Goal: Task Accomplishment & Management: Complete application form

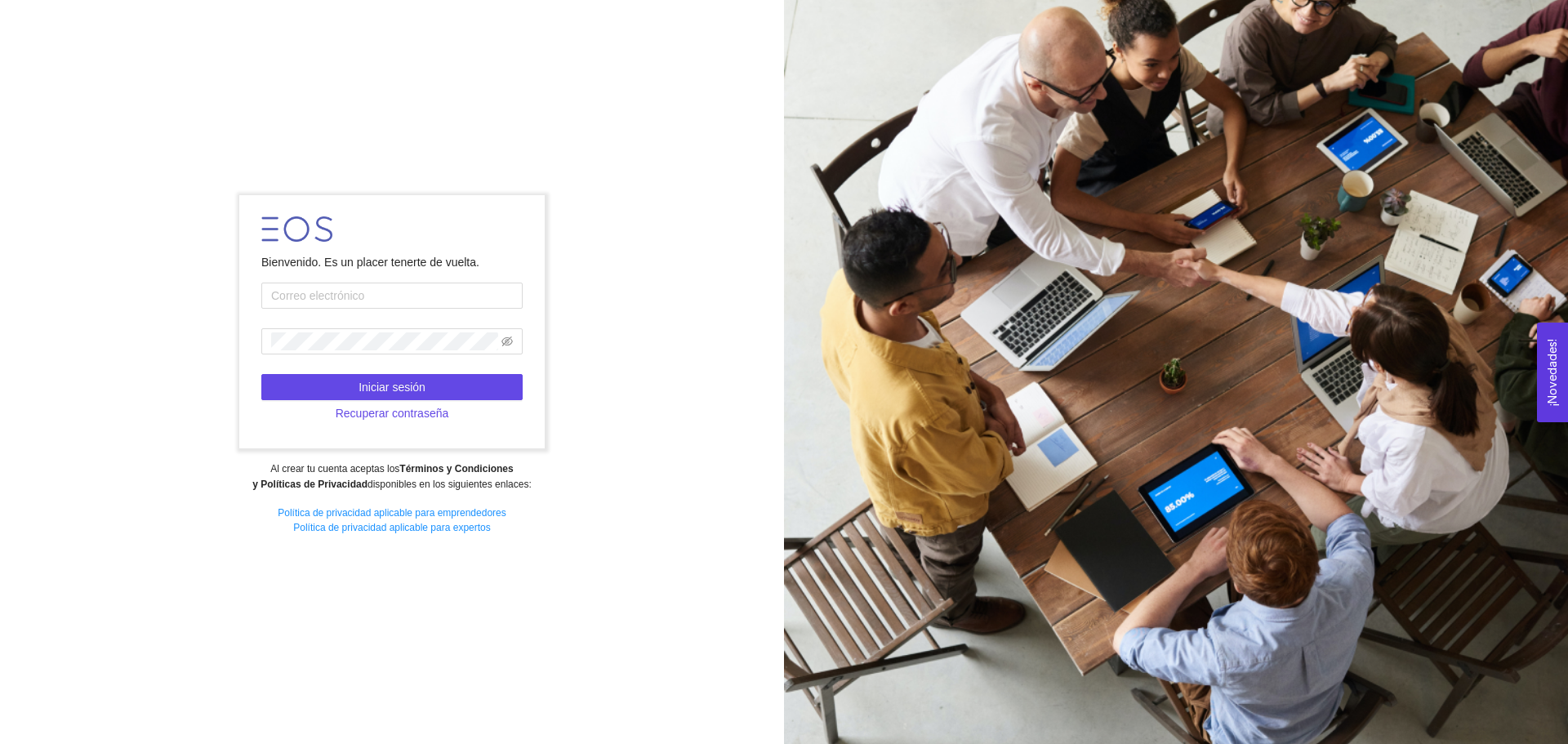
type input "[EMAIL_ADDRESS][DOMAIN_NAME]"
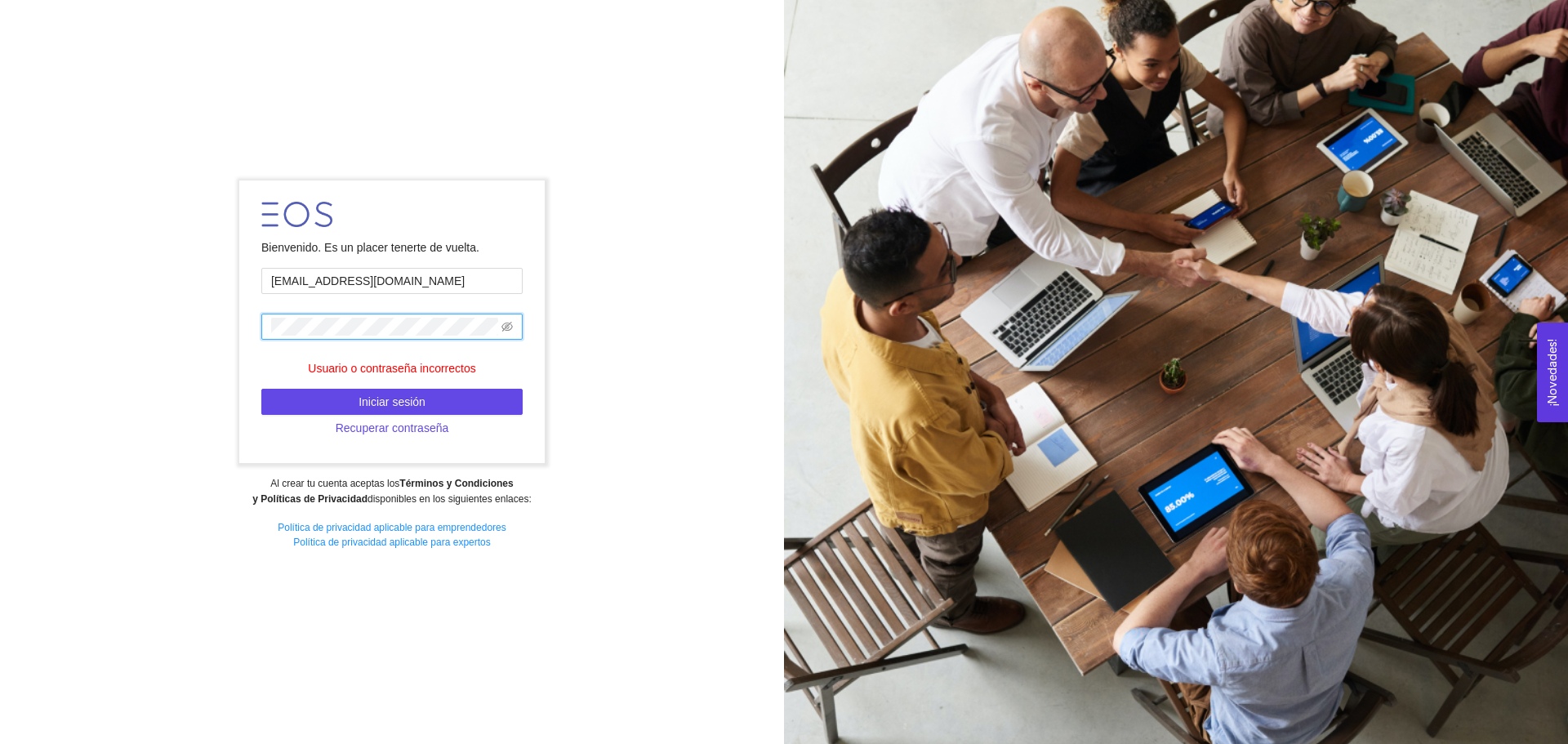
click at [209, 328] on div "Bienvenido. Es un placer tenerte de vuelta. [EMAIL_ADDRESS][DOMAIN_NAME] Usuari…" at bounding box center [392, 371] width 784 height 405
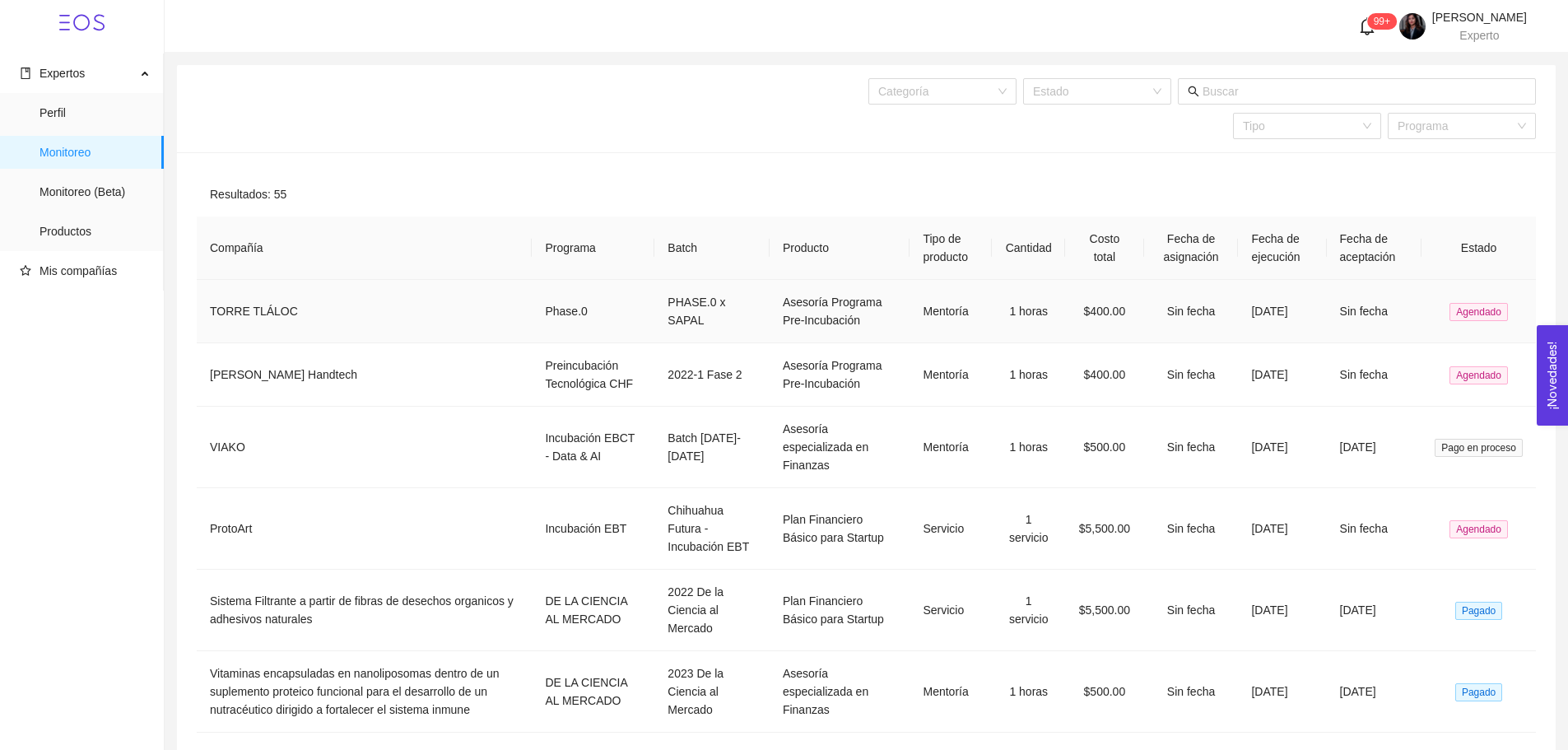
click at [254, 313] on td "TORRE TLÁLOC" at bounding box center [364, 312] width 335 height 63
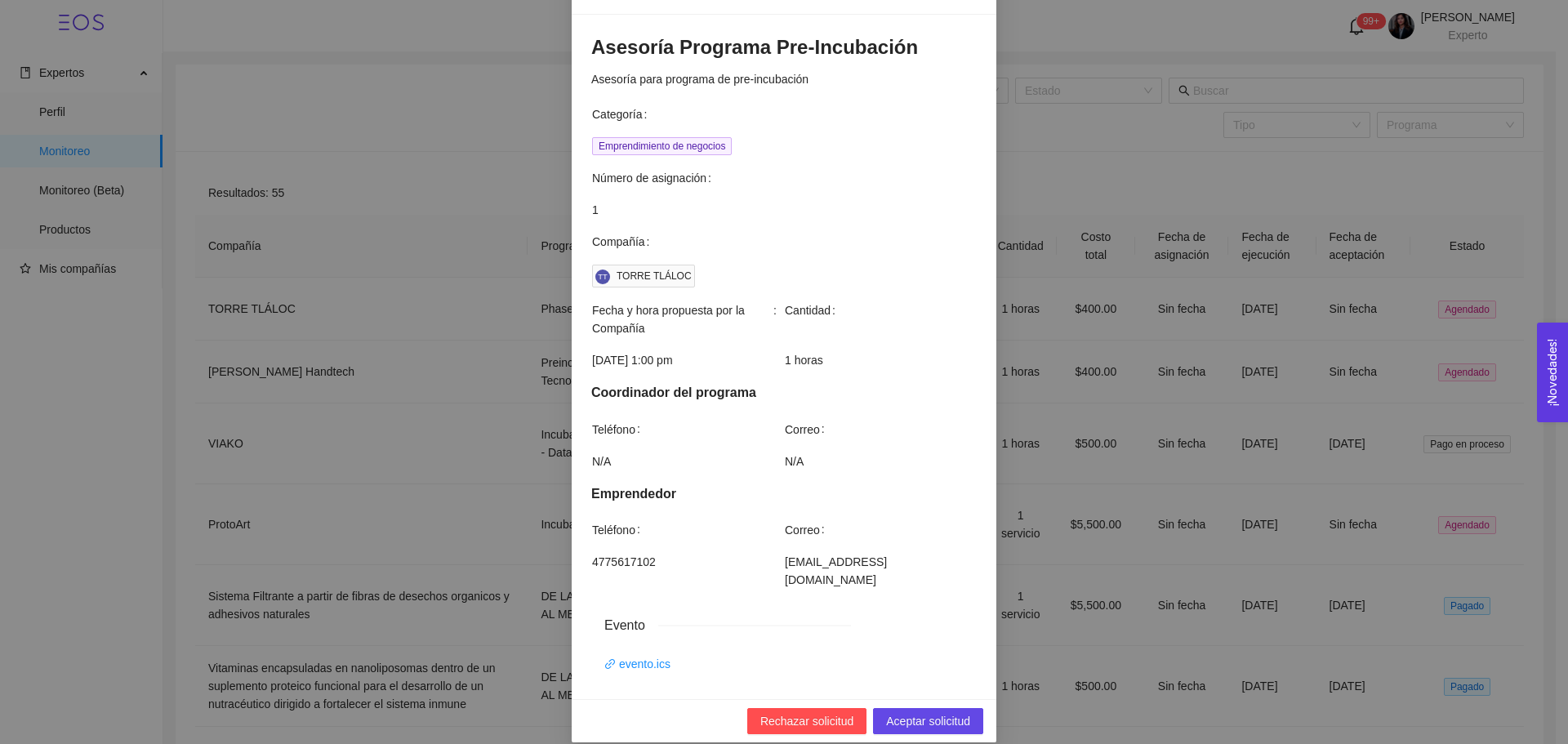
scroll to position [113, 0]
click at [925, 711] on span "Aceptar solicitud" at bounding box center [928, 720] width 84 height 18
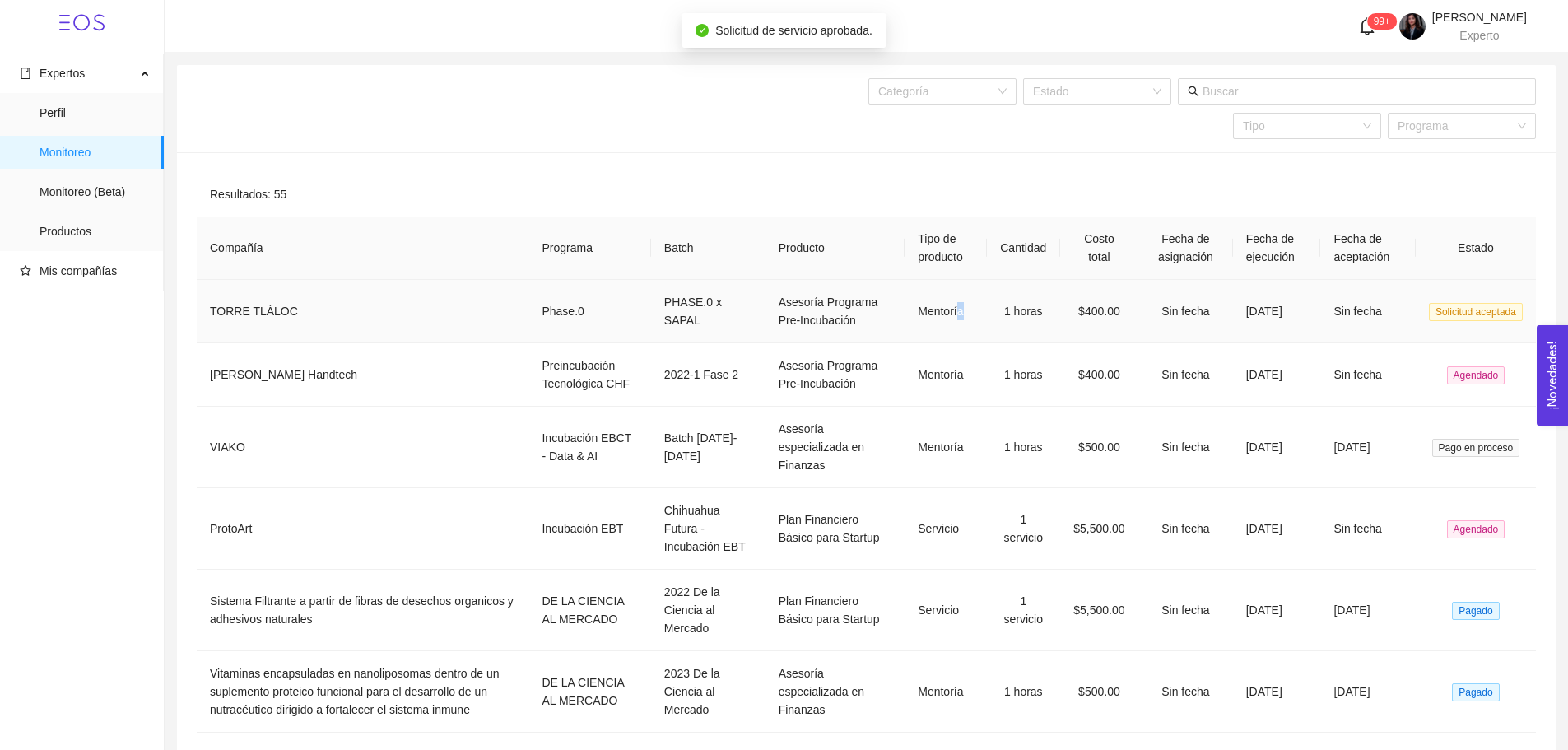
click at [918, 317] on td "Mentoría" at bounding box center [945, 312] width 82 height 63
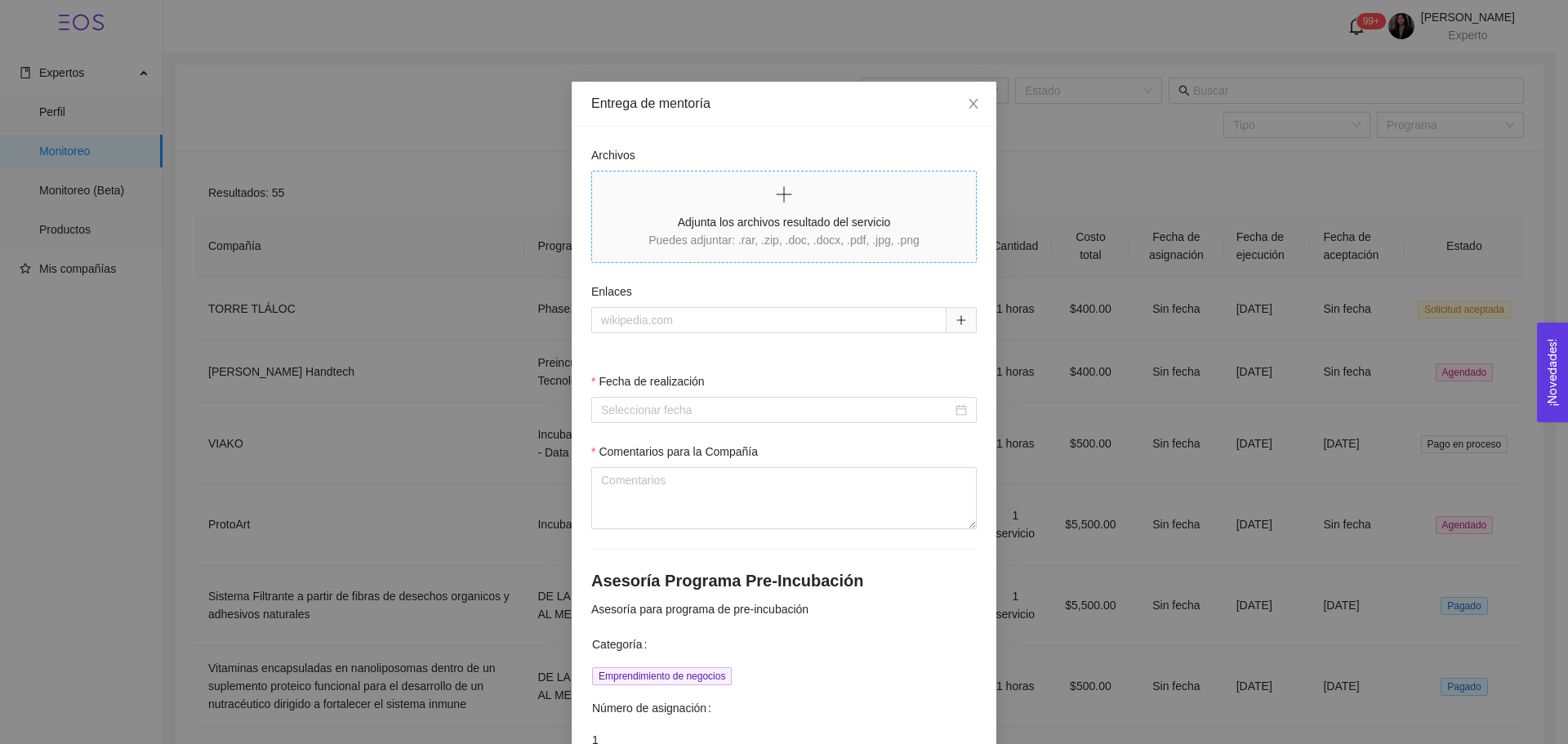
click at [766, 259] on span "Adjunta los archivos resultado del servicio Puedes adjuntar: .rar, .zip, .doc, …" at bounding box center [784, 217] width 384 height 91
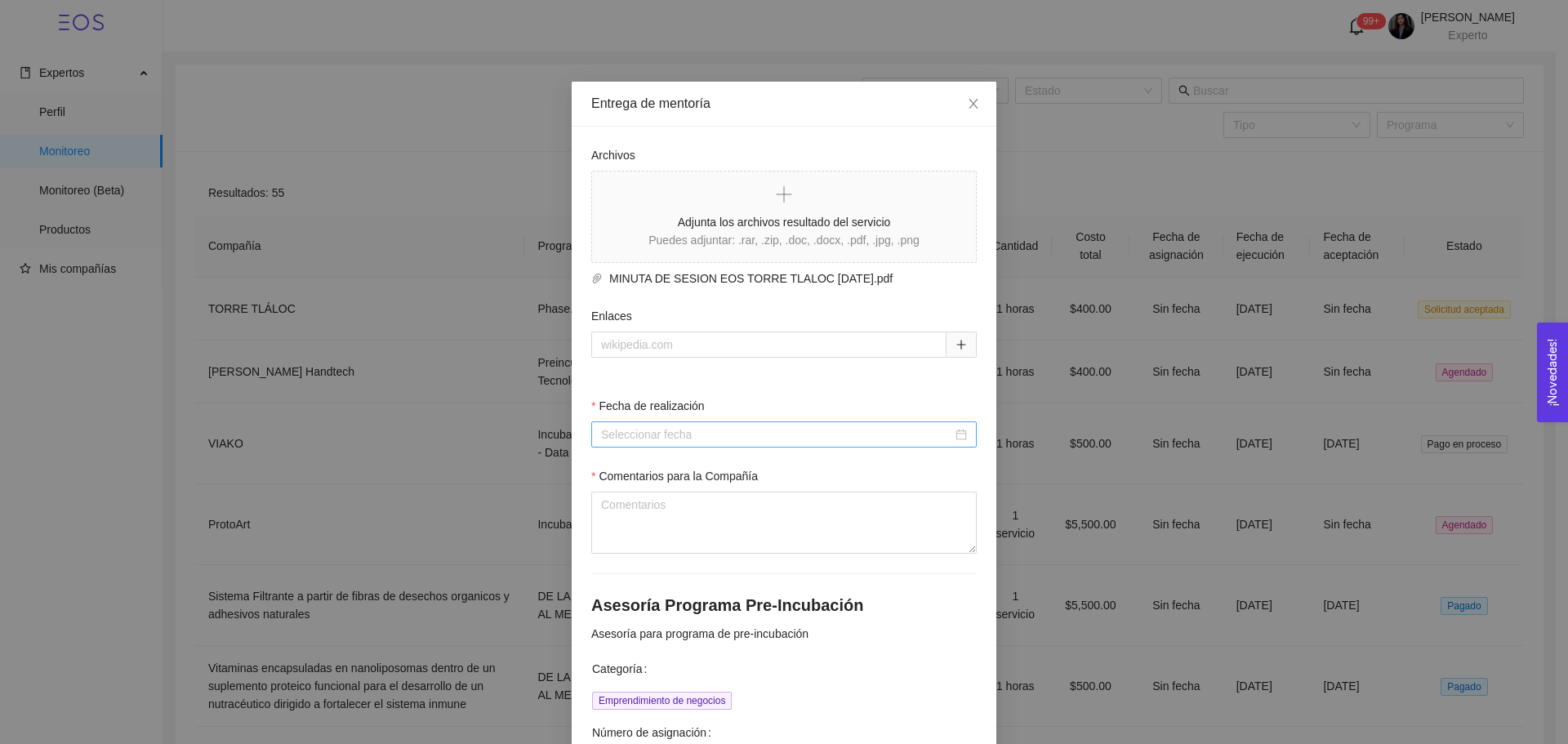
click at [746, 445] on div at bounding box center [784, 435] width 385 height 26
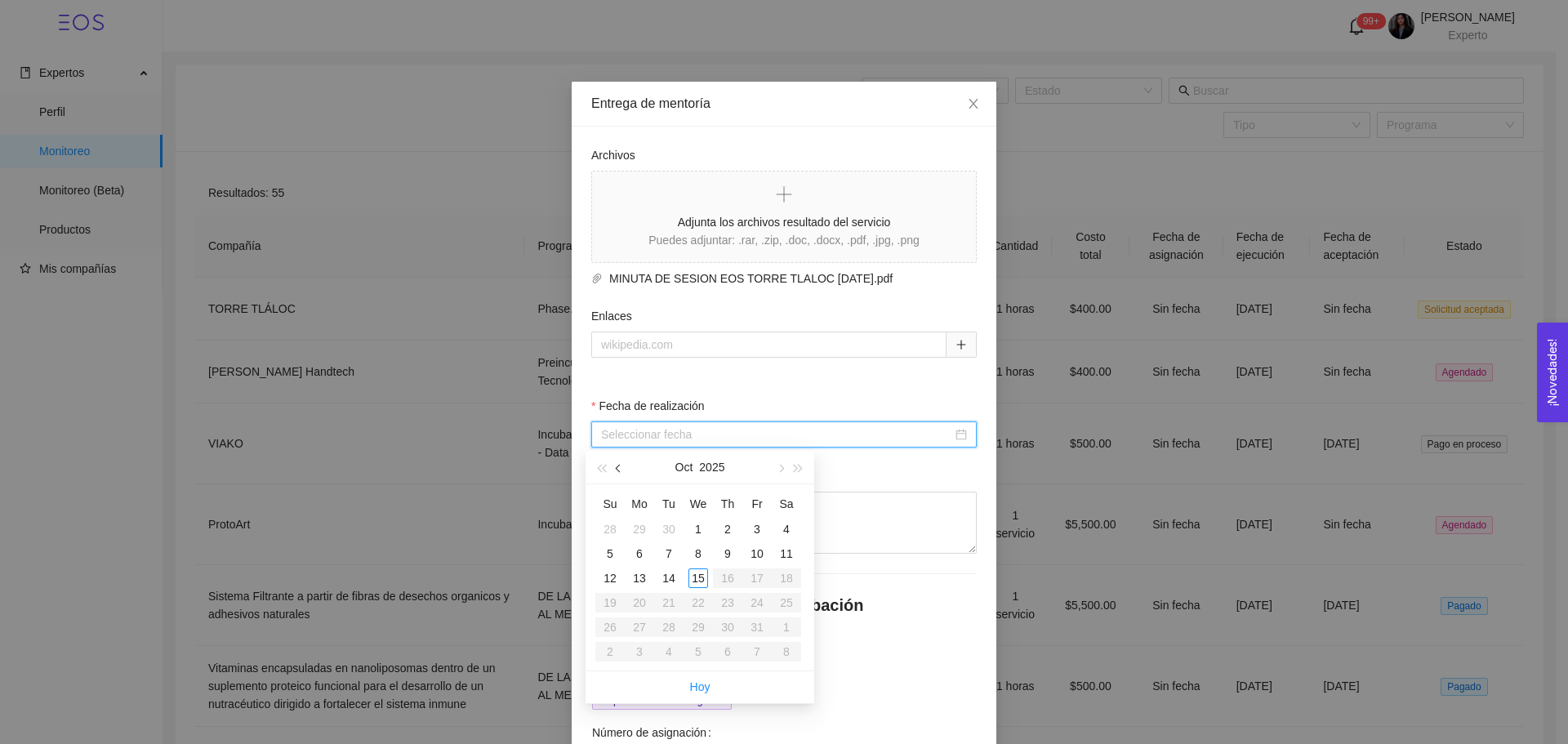
click at [620, 464] on button "button" at bounding box center [619, 467] width 18 height 33
click at [622, 464] on button "button" at bounding box center [619, 467] width 18 height 33
click at [621, 464] on button "button" at bounding box center [619, 467] width 18 height 33
type input "[DATE]"
click at [663, 570] on div "15" at bounding box center [669, 578] width 20 height 20
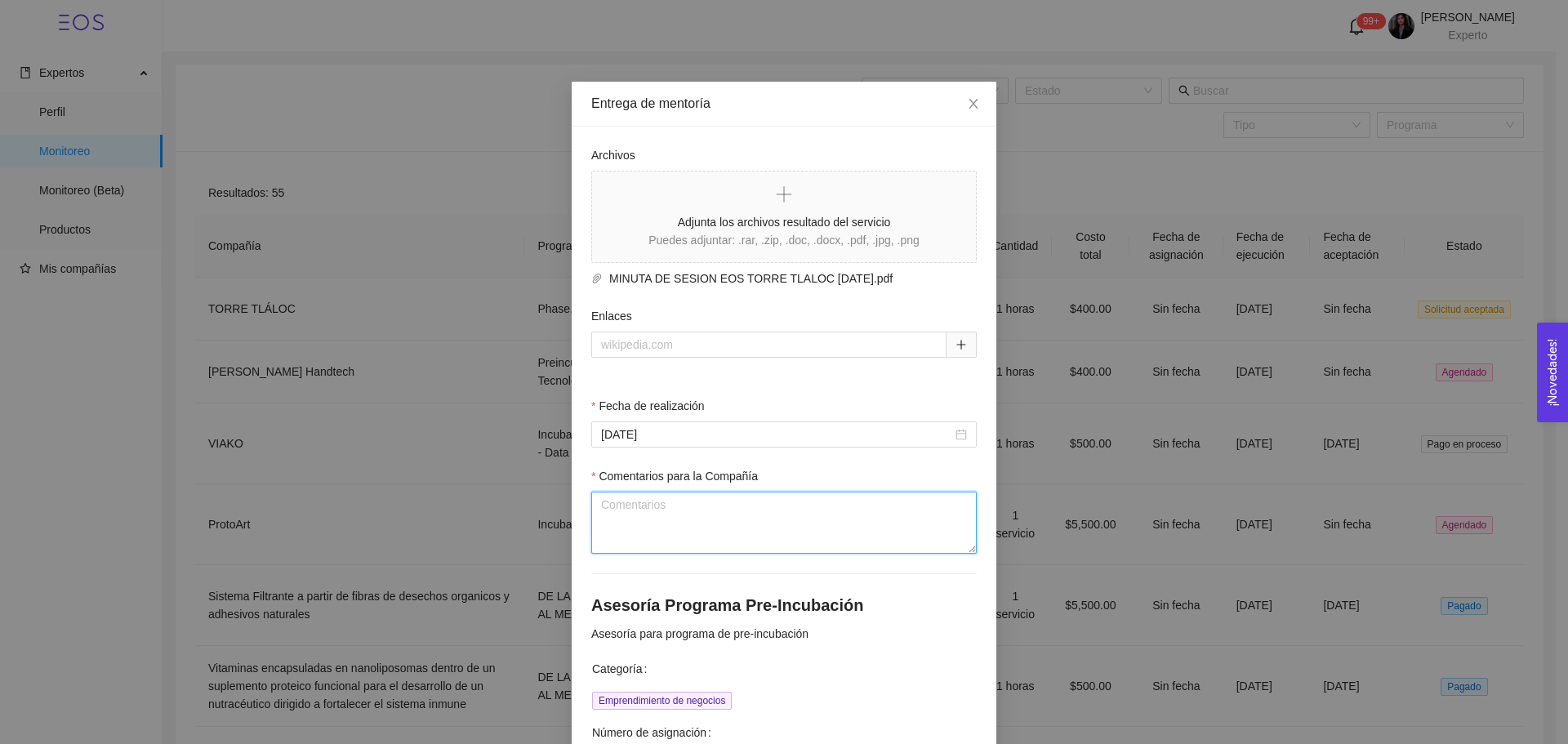
click at [673, 522] on textarea "Comentarios para la Compañía" at bounding box center [784, 522] width 385 height 62
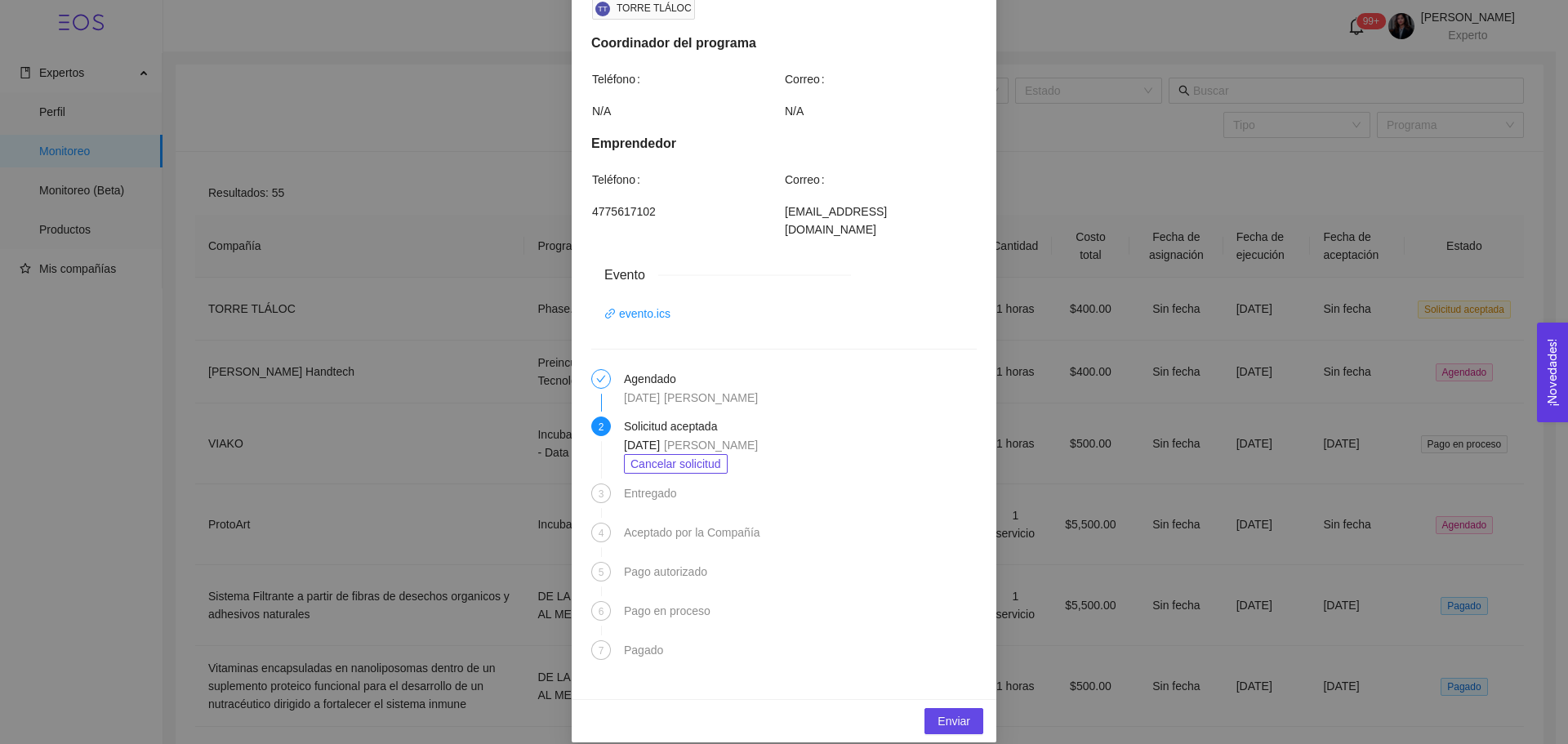
scroll to position [887, 0]
type textarea "Comentarios includos en la minuta adjunta."
click at [944, 711] on span "Enviar" at bounding box center [954, 720] width 33 height 18
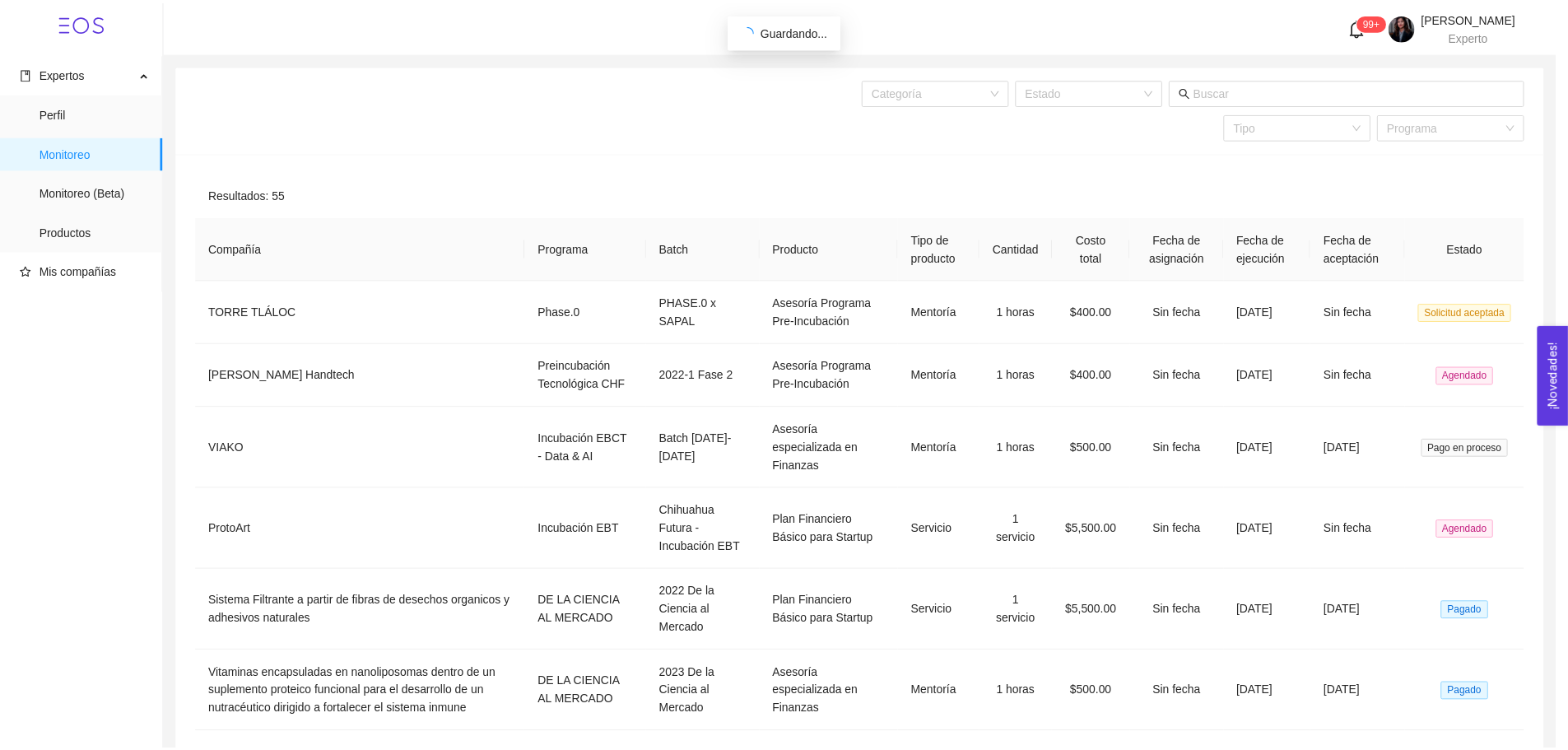
scroll to position [787, 0]
